Goal: Task Accomplishment & Management: Use online tool/utility

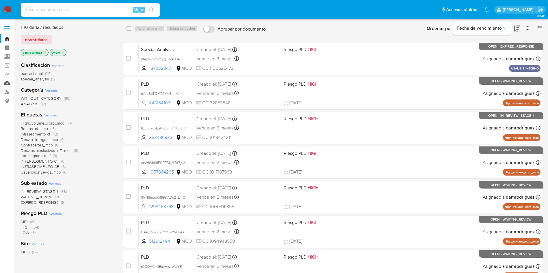
click at [5, 82] on link "Mulan" at bounding box center [34, 83] width 69 height 9
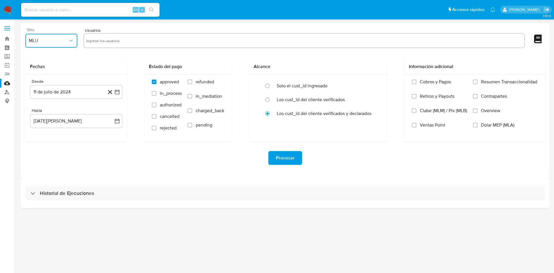
click at [55, 39] on span "MLU" at bounding box center [48, 41] width 39 height 6
click at [62, 81] on div "MCO" at bounding box center [50, 84] width 42 height 14
click at [128, 27] on div "Sitio MCO Usuarios Fechas Desde 11 de julio de 2024 11-07-2024 Hasta 11 de agos…" at bounding box center [285, 101] width 529 height 156
click at [124, 42] on input "text" at bounding box center [304, 40] width 436 height 9
paste input "348011544"
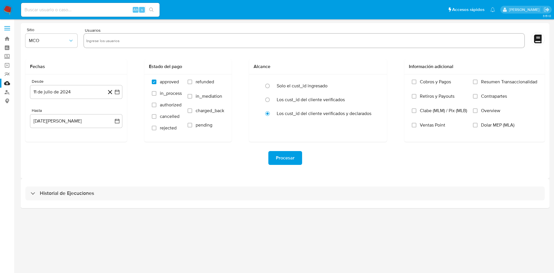
type input "348011544"
paste input "783790319"
type input "783790319"
paste input "1332259212"
type input "1332259212"
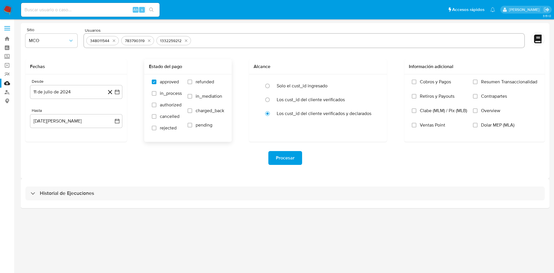
paste input "1064020382"
type input "1064020382"
click at [78, 93] on button "11 de julio de 2024" at bounding box center [76, 92] width 92 height 14
click at [79, 113] on span "julio 2024" at bounding box center [74, 113] width 22 height 6
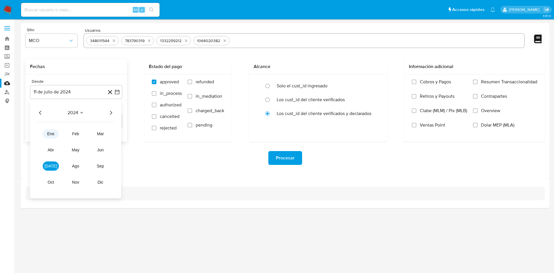
click at [48, 133] on span "ene" at bounding box center [50, 134] width 7 height 5
click at [39, 133] on button "1" at bounding box center [41, 134] width 9 height 9
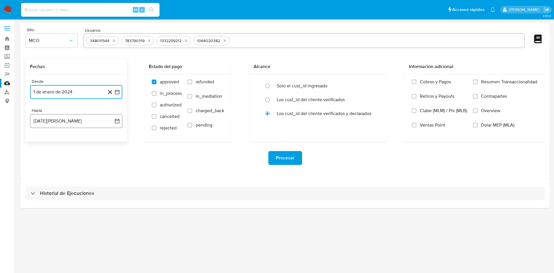
click at [71, 124] on button "11 de agosto de 2025" at bounding box center [76, 121] width 92 height 14
click at [72, 143] on span "agosto 2025" at bounding box center [73, 142] width 26 height 6
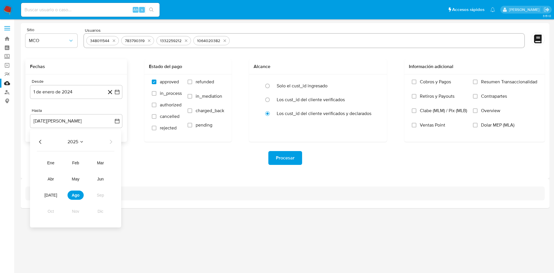
click at [42, 142] on icon "Año anterior" at bounding box center [40, 142] width 7 height 7
click at [100, 210] on span "dic" at bounding box center [101, 211] width 6 height 5
click at [58, 222] on tr "30 31" at bounding box center [76, 221] width 79 height 9
click at [53, 220] on button "31" at bounding box center [53, 221] width 9 height 9
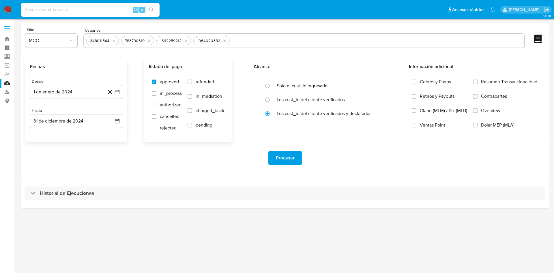
click at [210, 81] on span "refunded" at bounding box center [205, 82] width 18 height 6
click at [192, 81] on input "refunded" at bounding box center [190, 82] width 5 height 5
checkbox input "true"
click at [206, 111] on span "charged_back" at bounding box center [210, 111] width 29 height 6
click at [192, 111] on input "charged_back" at bounding box center [190, 111] width 5 height 5
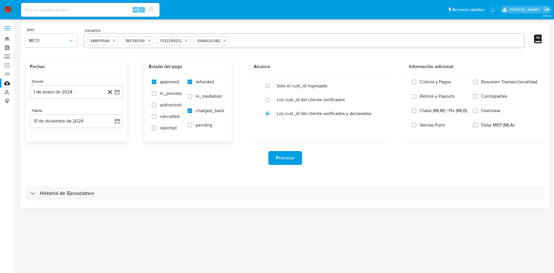
checkbox input "true"
click at [168, 130] on span "rejected" at bounding box center [168, 128] width 17 height 6
click at [156, 130] on input "rejected" at bounding box center [154, 128] width 5 height 5
checkbox input "true"
click at [282, 154] on span "Procesar" at bounding box center [285, 158] width 19 height 13
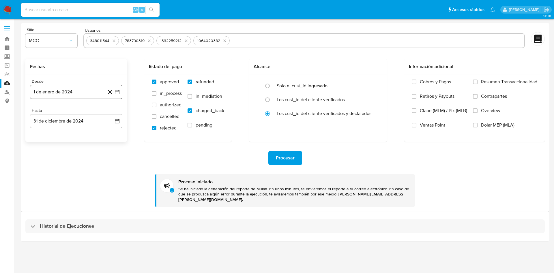
click at [83, 89] on button "1 de enero de 2024" at bounding box center [76, 92] width 92 height 14
click at [81, 111] on span "enero 2024" at bounding box center [73, 113] width 24 height 6
click at [112, 113] on icon "Año siguiente" at bounding box center [110, 112] width 7 height 7
click at [55, 134] on button "ene" at bounding box center [51, 133] width 16 height 9
click at [65, 134] on button "1" at bounding box center [64, 134] width 9 height 9
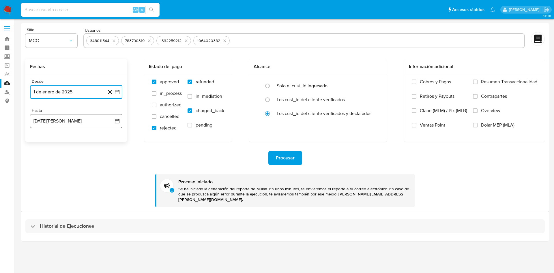
click at [76, 122] on button "11 de agosto de 2025" at bounding box center [76, 121] width 92 height 14
click at [43, 188] on button "11" at bounding box center [41, 186] width 9 height 9
click at [43, 187] on button "11" at bounding box center [41, 186] width 9 height 9
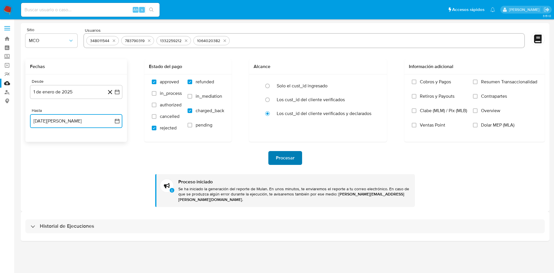
click at [289, 152] on span "Procesar" at bounding box center [285, 158] width 19 height 13
